Goal: Task Accomplishment & Management: Use online tool/utility

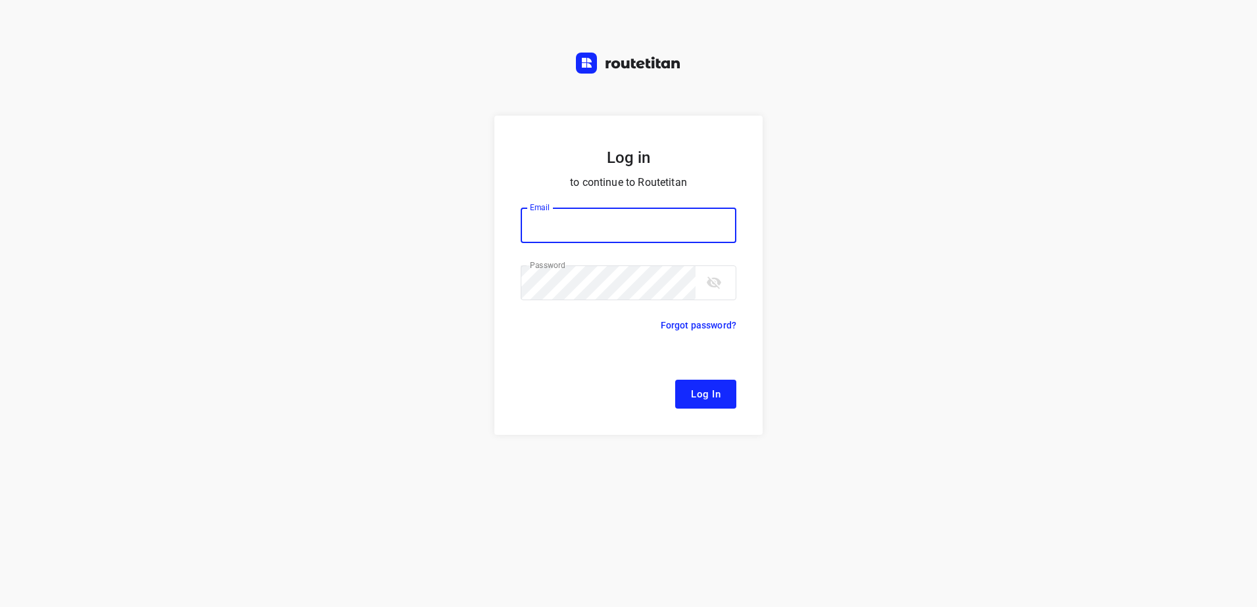
type input "[EMAIL_ADDRESS][DOMAIN_NAME]"
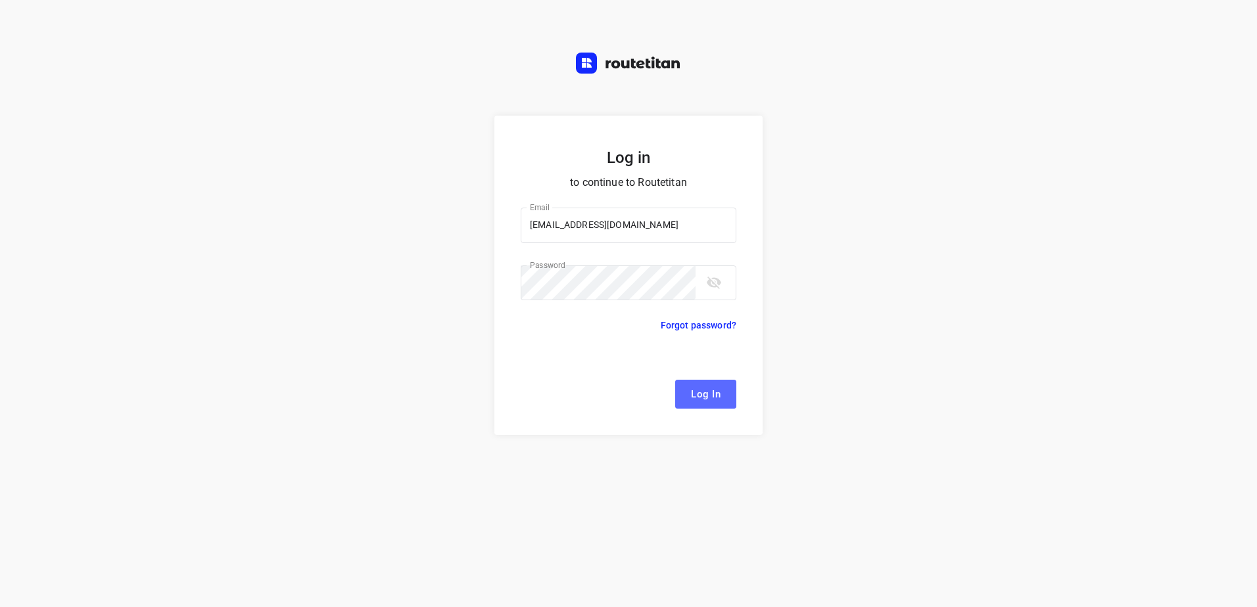
click at [711, 394] on span "Log In" at bounding box center [706, 394] width 30 height 17
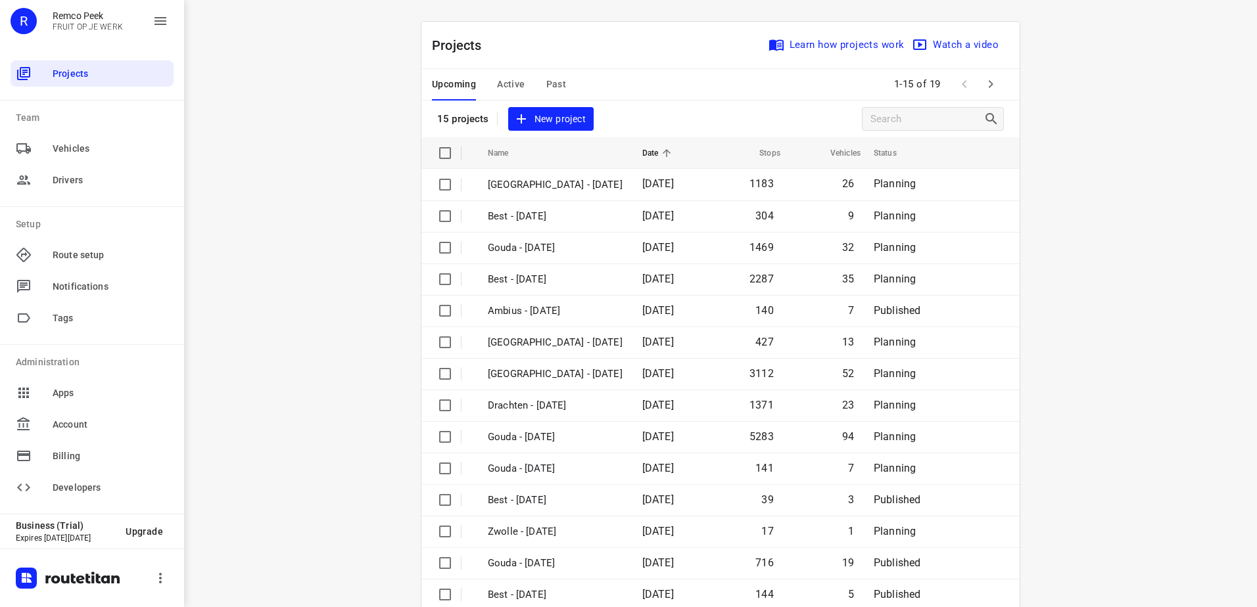
click at [505, 84] on span "Active" at bounding box center [511, 84] width 28 height 16
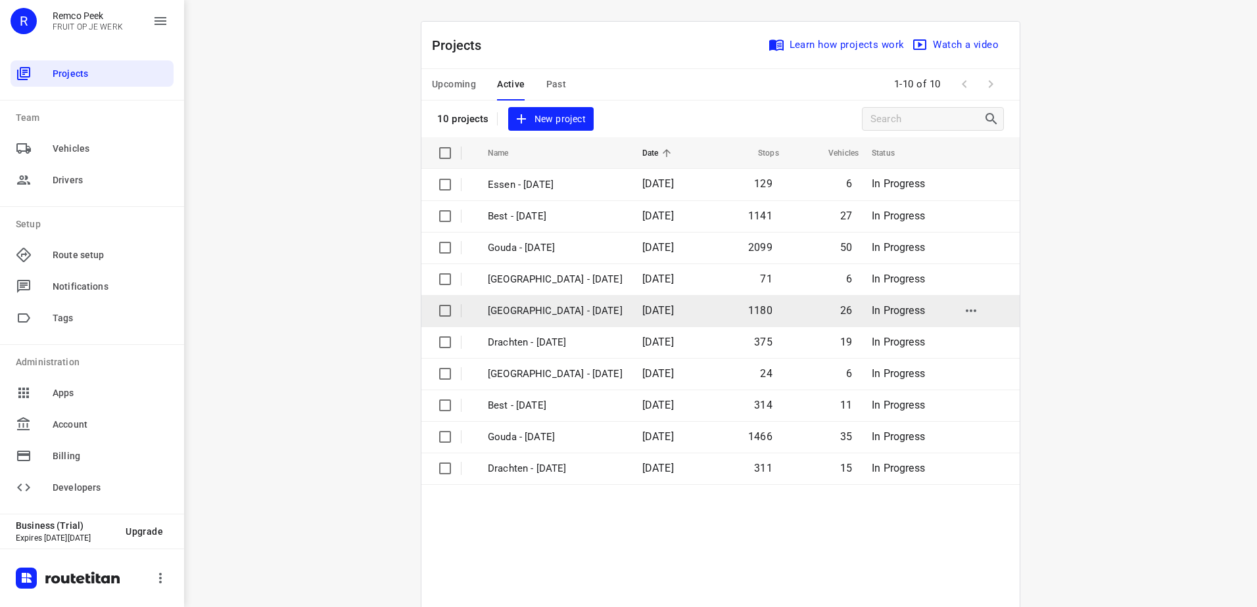
click at [557, 312] on p "[GEOGRAPHIC_DATA] - [DATE]" at bounding box center [555, 311] width 135 height 15
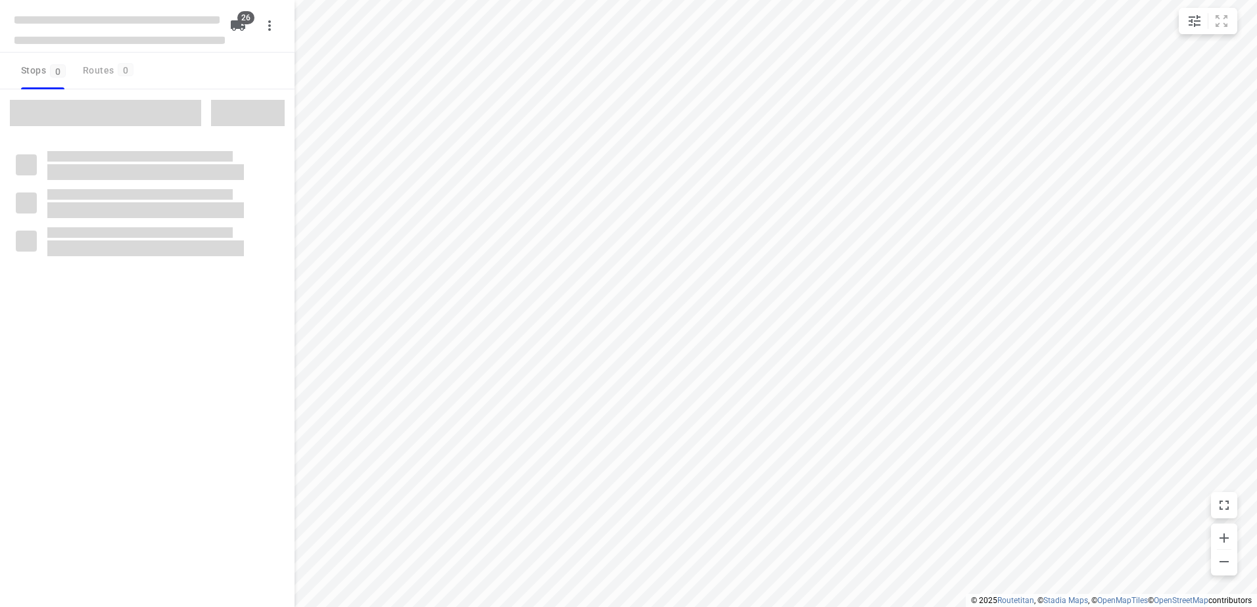
checkbox input "true"
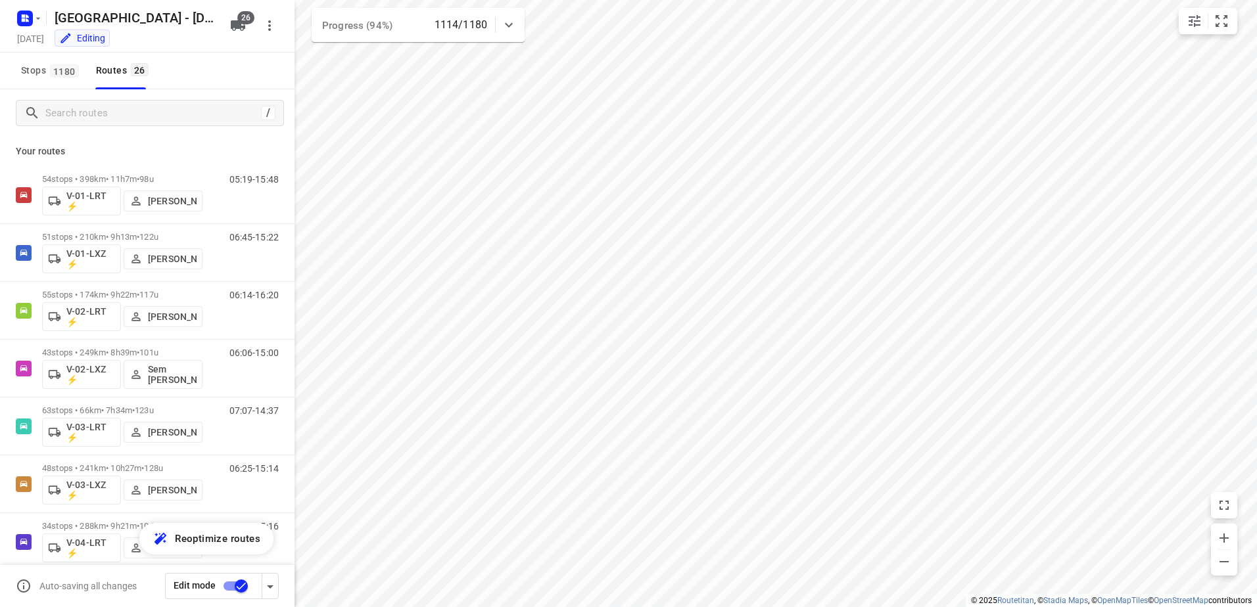
click at [513, 19] on icon at bounding box center [509, 25] width 16 height 16
click at [513, 19] on div at bounding box center [509, 30] width 26 height 26
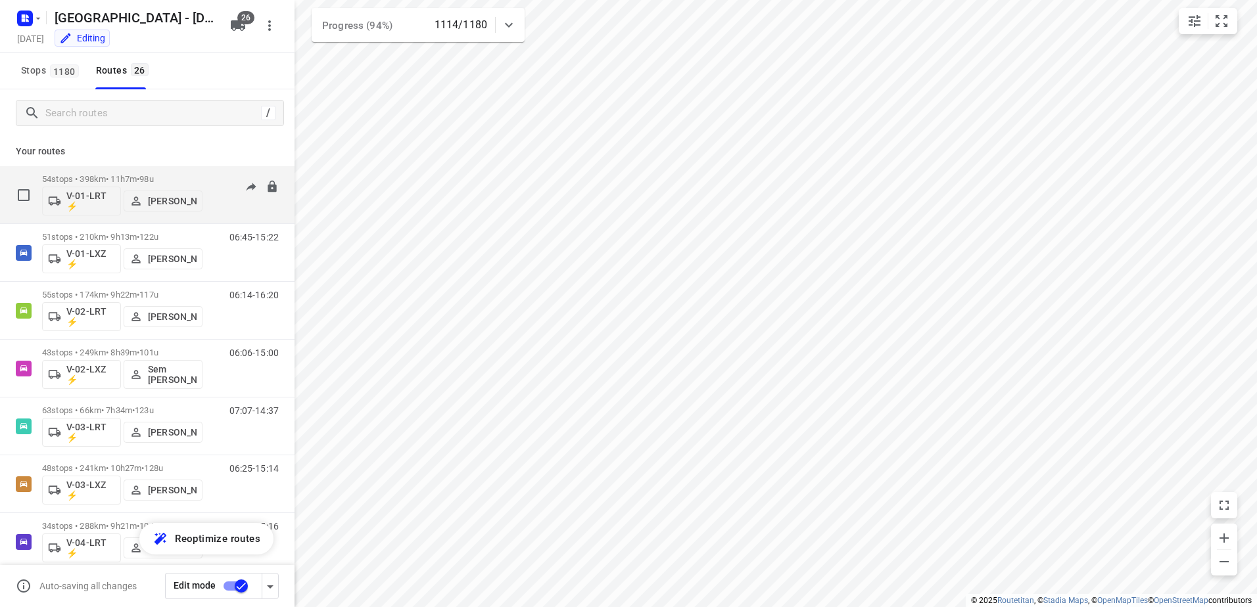
click at [126, 176] on p "54 stops • 398km • 11h7m • 98u" at bounding box center [122, 179] width 160 height 10
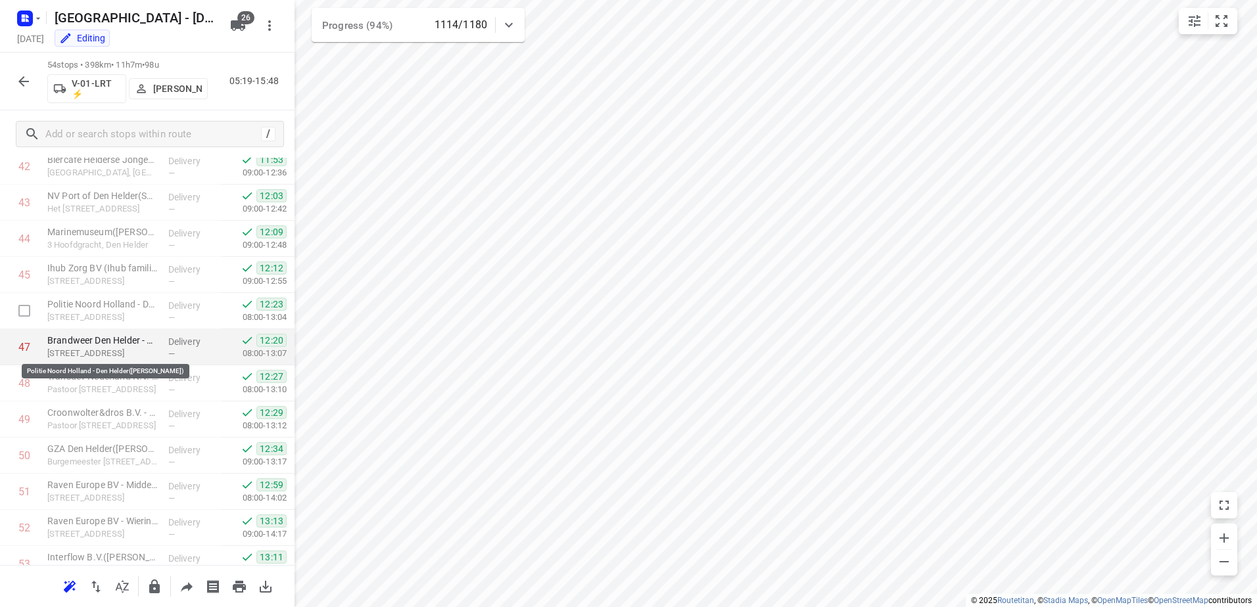
scroll to position [1647, 0]
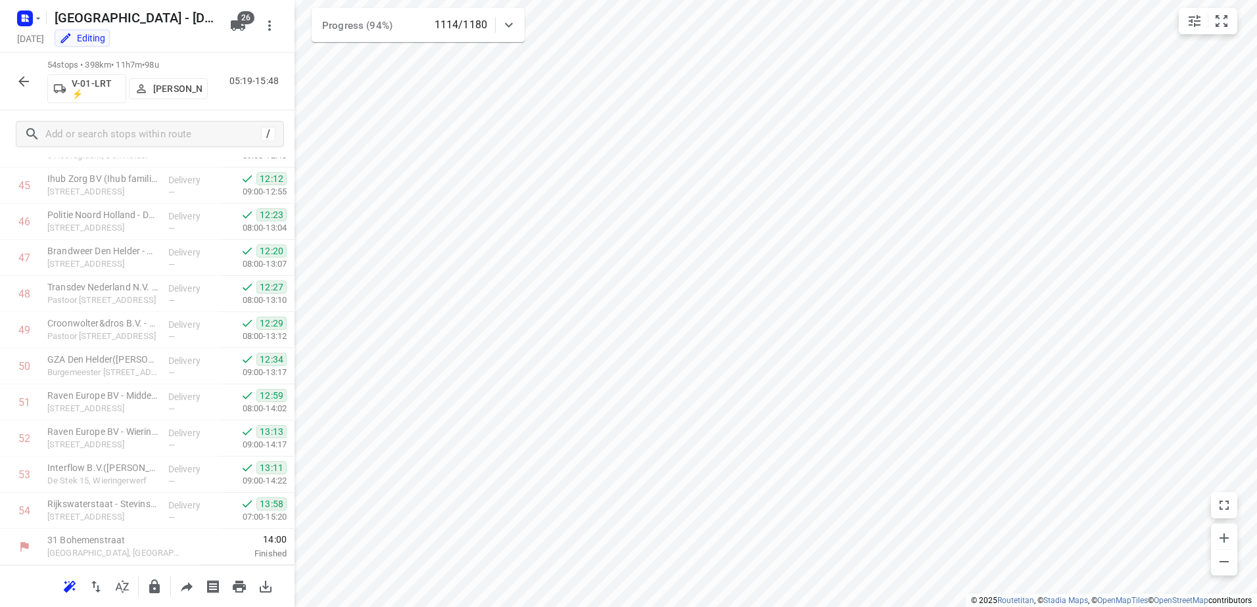
click at [22, 95] on div "54 stops • 398km • 11h7m • 98u V-01-LRT ⚡ [PERSON_NAME] 05:19-15:48" at bounding box center [147, 82] width 294 height 58
click at [24, 74] on icon "button" at bounding box center [24, 82] width 16 height 16
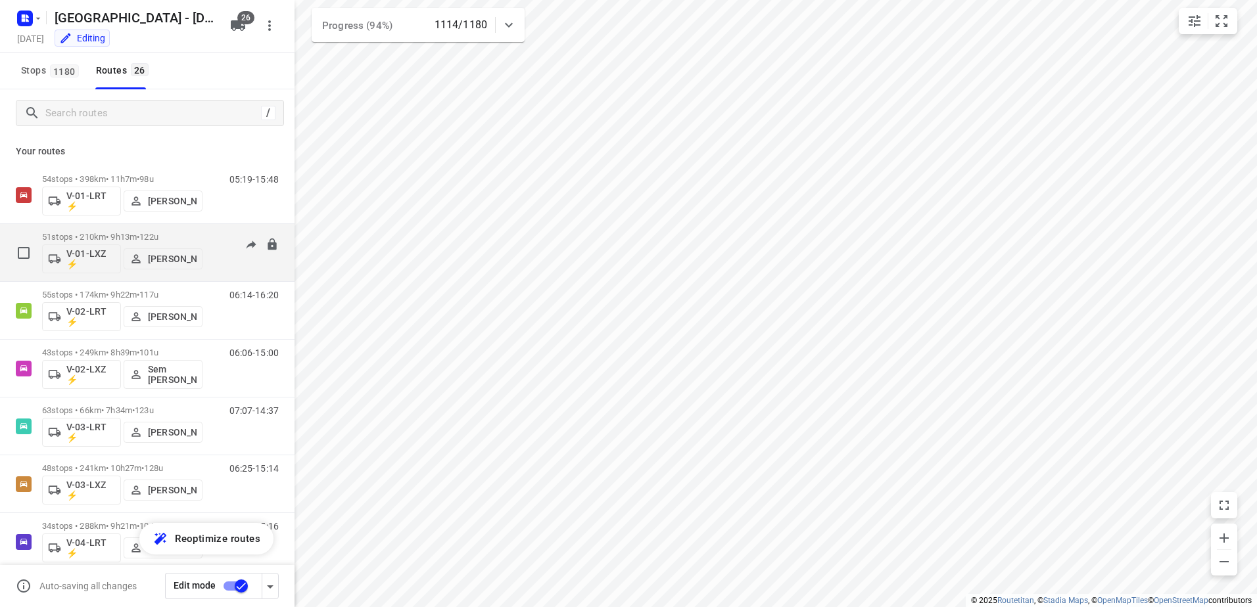
click at [213, 246] on div "06:45-15:22" at bounding box center [246, 256] width 66 height 48
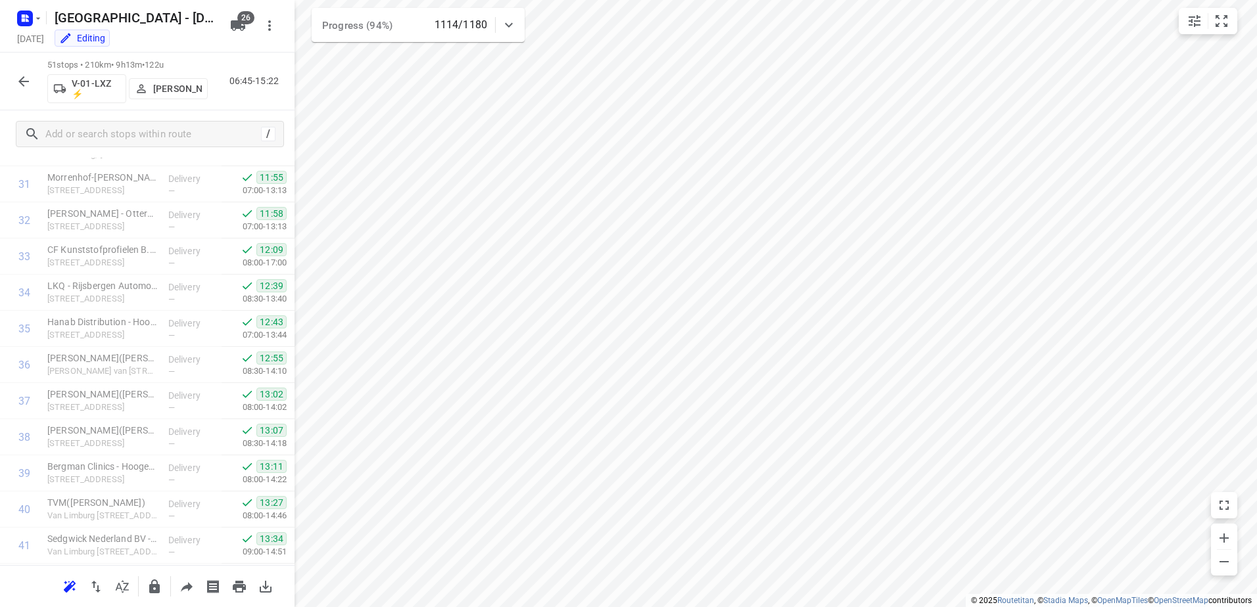
scroll to position [1249, 0]
click at [1221, 14] on icon "small contained button group" at bounding box center [1221, 21] width 16 height 16
click at [1192, 20] on icon "small contained button group" at bounding box center [1194, 21] width 12 height 12
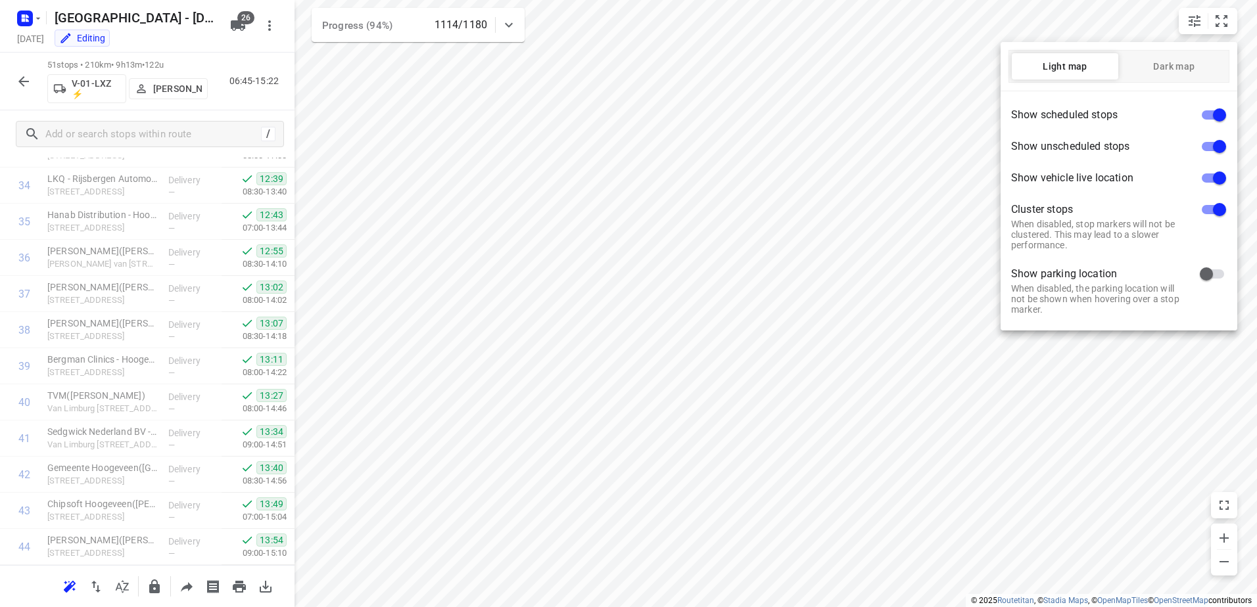
click at [1215, 142] on input "checkbox" at bounding box center [1219, 146] width 75 height 25
checkbox input "false"
click at [1212, 114] on input "checkbox" at bounding box center [1219, 115] width 75 height 25
checkbox input "false"
drag, startPoint x: 853, startPoint y: 370, endPoint x: 746, endPoint y: 381, distance: 107.7
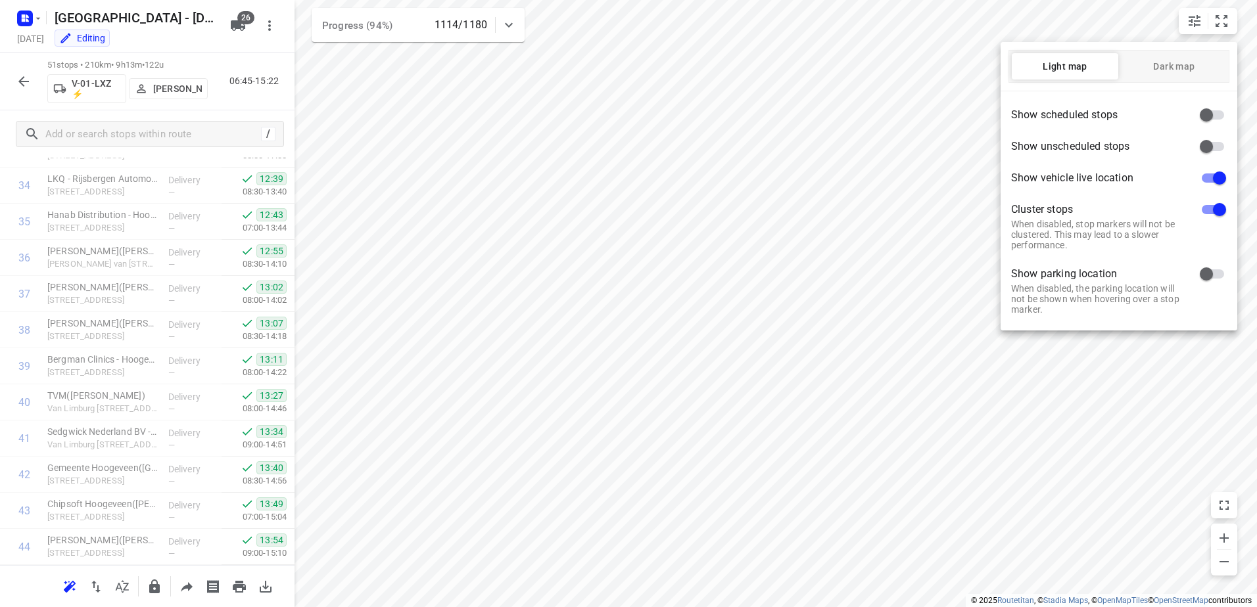
click at [746, 381] on div at bounding box center [628, 303] width 1257 height 607
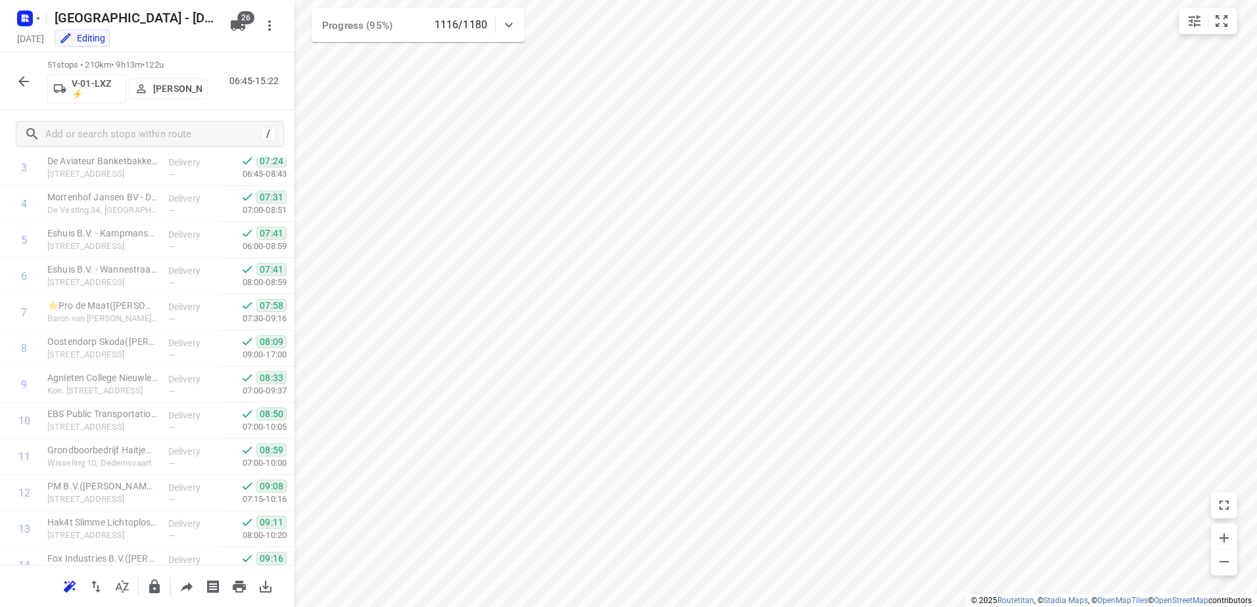
scroll to position [0, 0]
